Goal: Transaction & Acquisition: Purchase product/service

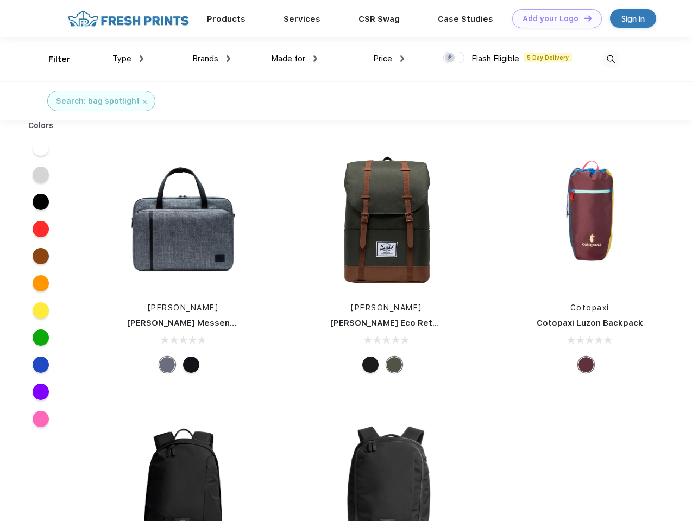
click at [553, 18] on link "Add your Logo Design Tool" at bounding box center [557, 18] width 90 height 19
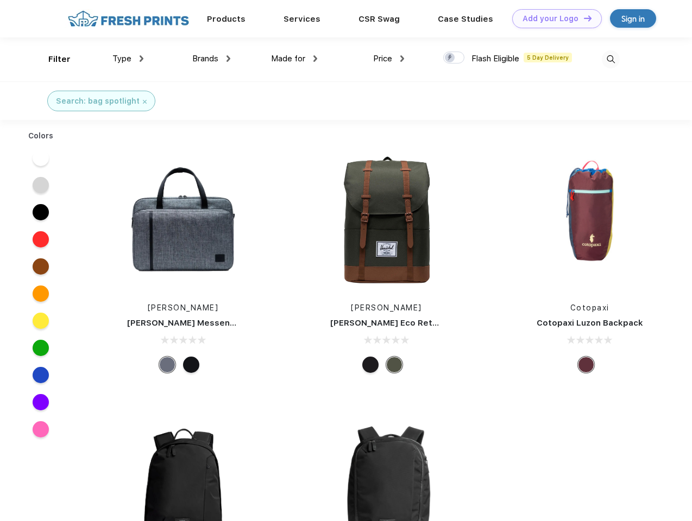
click at [0, 0] on div "Design Tool" at bounding box center [0, 0] width 0 height 0
click at [582, 18] on link "Add your Logo Design Tool" at bounding box center [557, 18] width 90 height 19
click at [52, 59] on div "Filter" at bounding box center [59, 59] width 22 height 12
click at [128, 59] on span "Type" at bounding box center [121, 59] width 19 height 10
click at [211, 59] on span "Brands" at bounding box center [205, 59] width 26 height 10
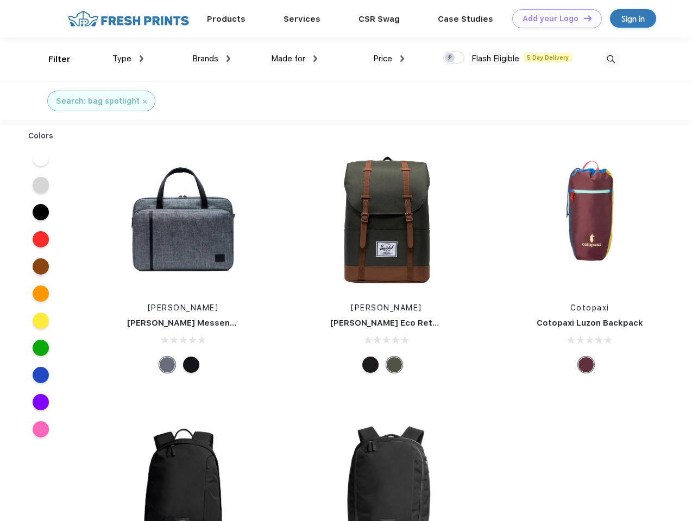
click at [294, 59] on span "Made for" at bounding box center [288, 59] width 34 height 10
click at [389, 59] on span "Price" at bounding box center [382, 59] width 19 height 10
click at [454, 58] on div at bounding box center [453, 58] width 21 height 12
click at [450, 58] on input "checkbox" at bounding box center [446, 54] width 7 height 7
click at [610, 59] on img at bounding box center [610, 59] width 18 height 18
